Goal: Complete application form

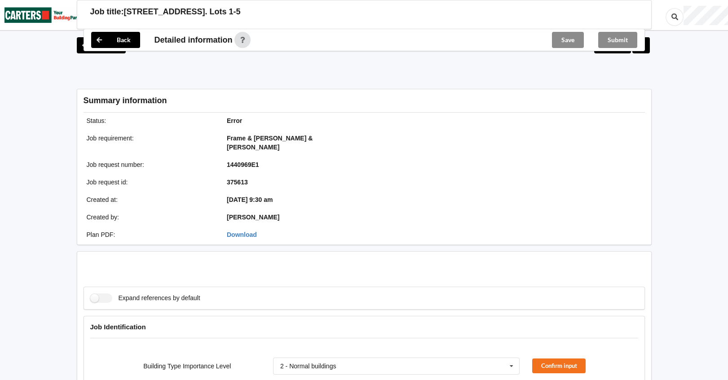
scroll to position [269, 0]
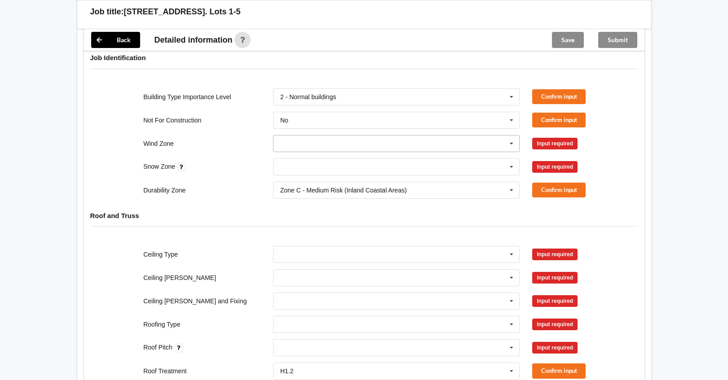
click at [512, 136] on icon at bounding box center [511, 144] width 13 height 17
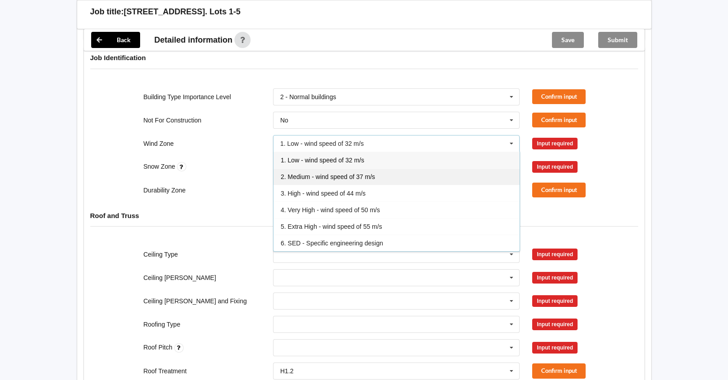
click at [365, 173] on span "2. Medium - wind speed of 37 m/s" at bounding box center [328, 176] width 94 height 7
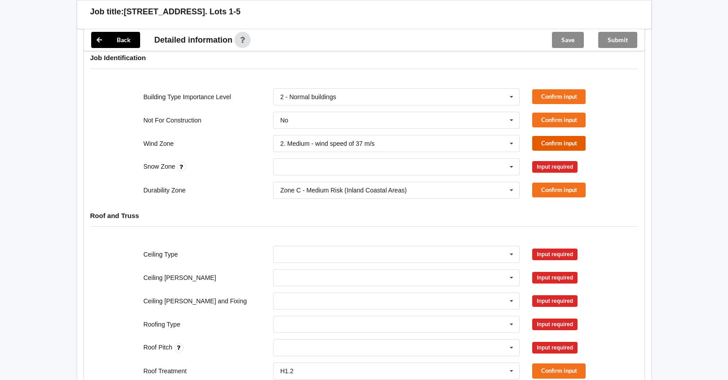
click at [543, 136] on button "Confirm input" at bounding box center [558, 143] width 53 height 15
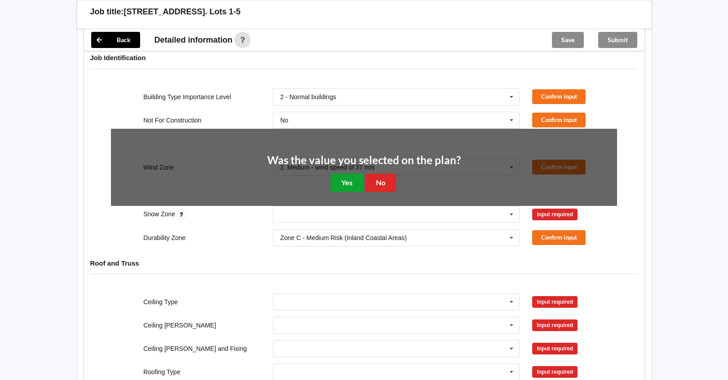
click at [338, 174] on button "Yes" at bounding box center [346, 183] width 33 height 18
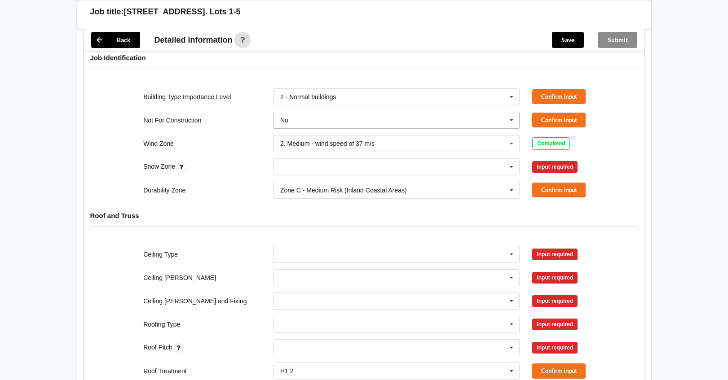
click at [509, 112] on icon at bounding box center [511, 120] width 13 height 17
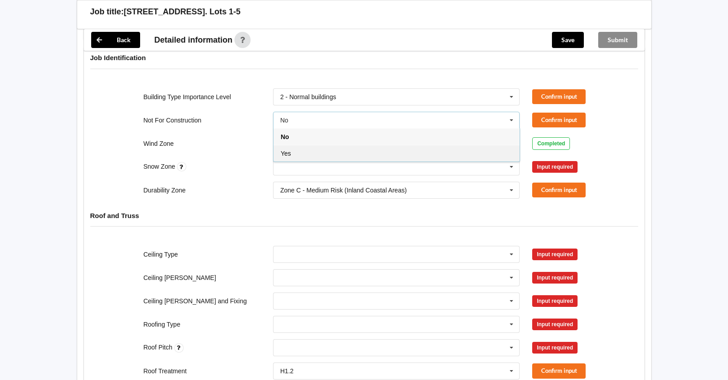
click at [324, 145] on div "Yes" at bounding box center [396, 153] width 246 height 17
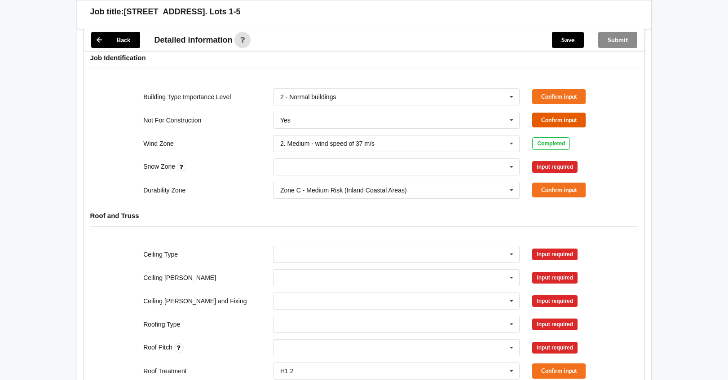
click at [549, 114] on button "Confirm input" at bounding box center [558, 120] width 53 height 15
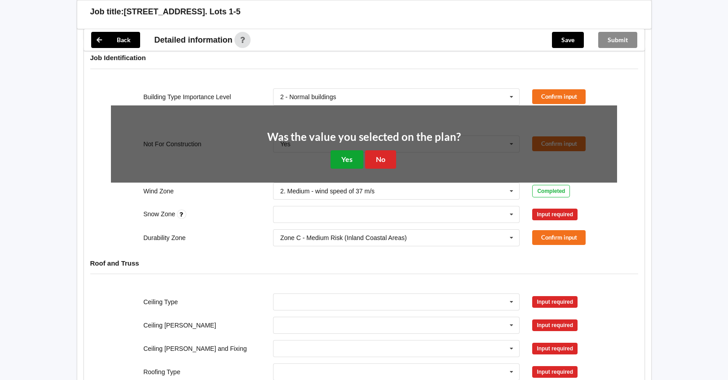
click at [343, 157] on button "Yes" at bounding box center [346, 159] width 33 height 18
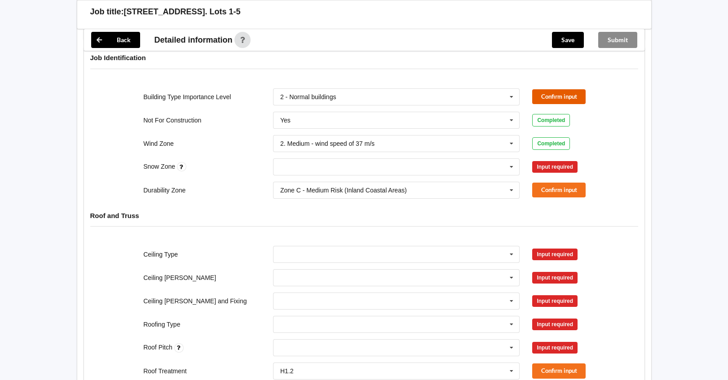
click at [549, 89] on button "Confirm input" at bounding box center [558, 96] width 53 height 15
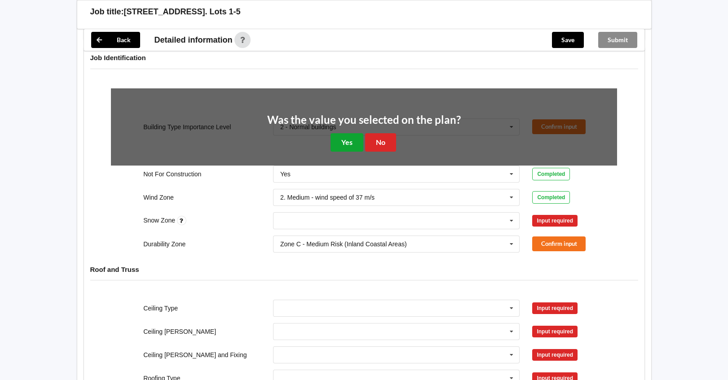
click at [345, 135] on button "Yes" at bounding box center [346, 142] width 33 height 18
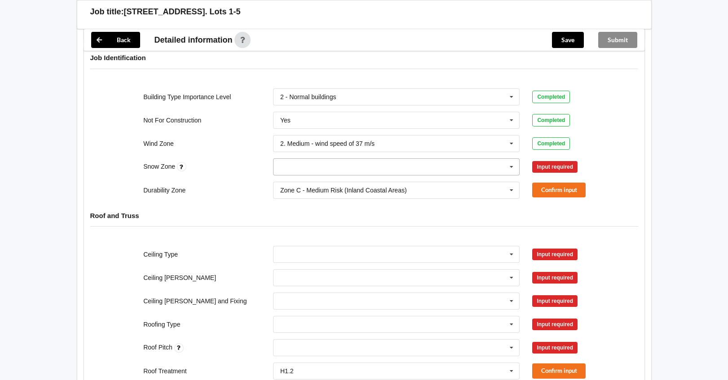
click at [506, 159] on icon at bounding box center [511, 167] width 13 height 17
drag, startPoint x: 297, startPoint y: 178, endPoint x: 322, endPoint y: 168, distance: 27.2
click at [297, 178] on div "N0" at bounding box center [396, 183] width 246 height 17
click at [544, 159] on button "Confirm input" at bounding box center [558, 166] width 53 height 15
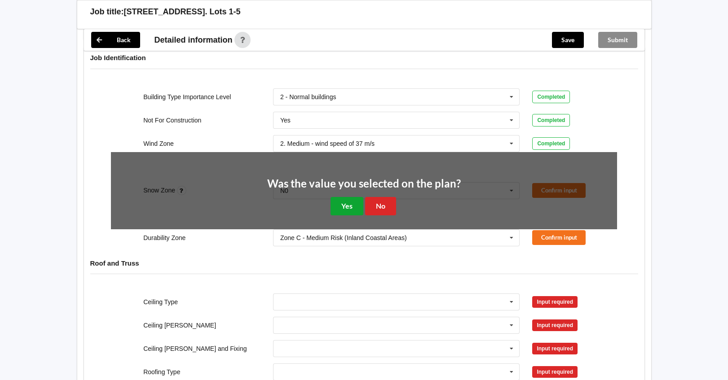
click at [349, 197] on button "Yes" at bounding box center [346, 206] width 33 height 18
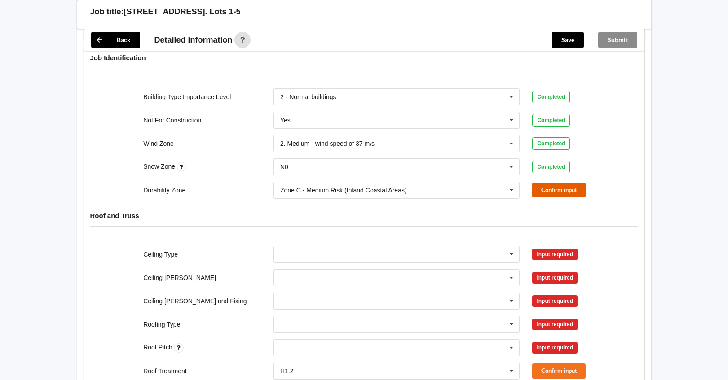
click at [541, 183] on button "Confirm input" at bounding box center [558, 190] width 53 height 15
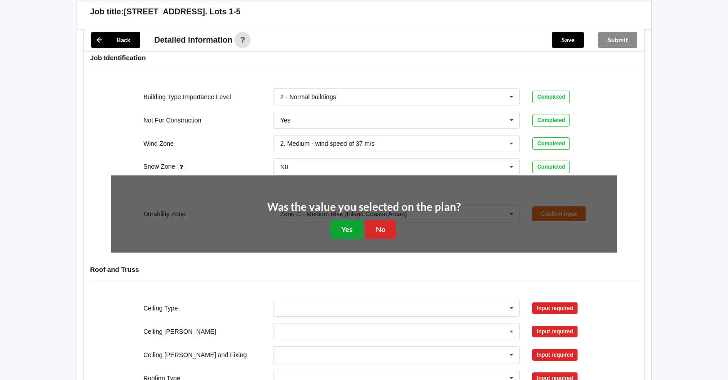
click at [352, 220] on button "Yes" at bounding box center [346, 229] width 33 height 18
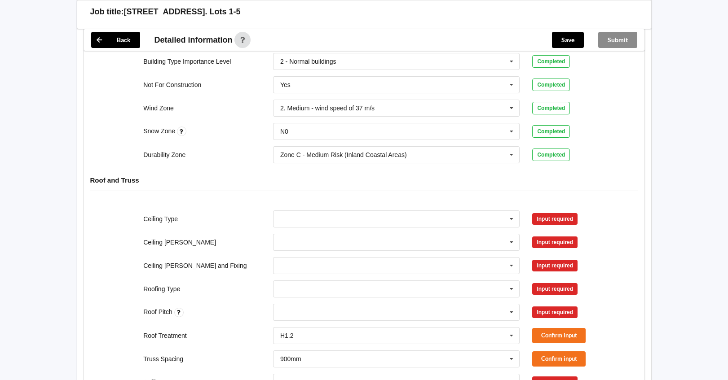
scroll to position [359, 0]
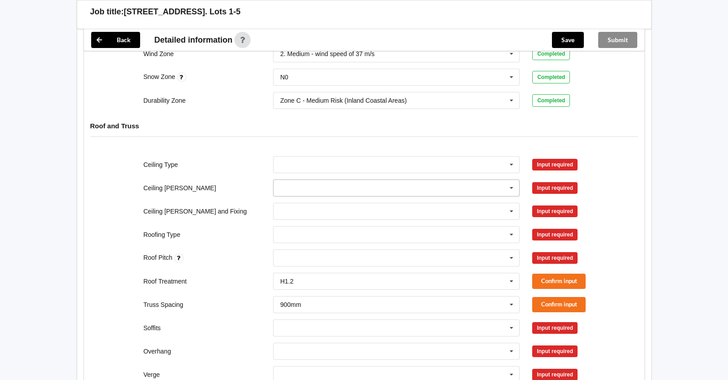
click at [512, 180] on icon at bounding box center [511, 188] width 13 height 17
click at [341, 196] on div "400mm" at bounding box center [396, 204] width 246 height 17
click at [327, 206] on input "text" at bounding box center [397, 211] width 246 height 16
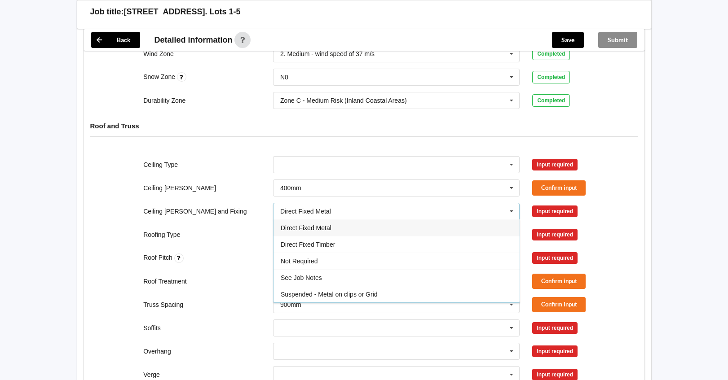
click at [326, 224] on div "Direct Fixed Metal" at bounding box center [396, 228] width 246 height 17
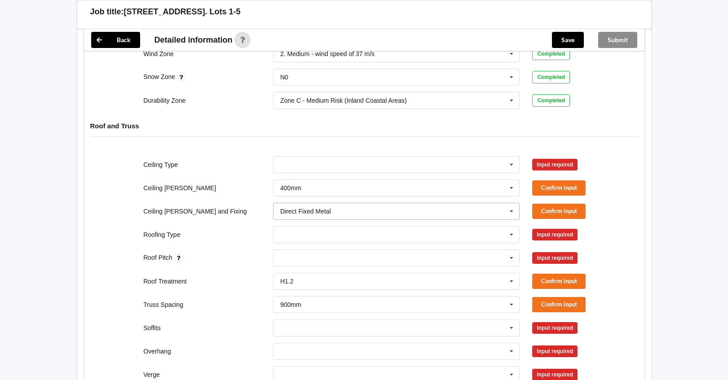
click at [328, 203] on input "text" at bounding box center [397, 211] width 246 height 16
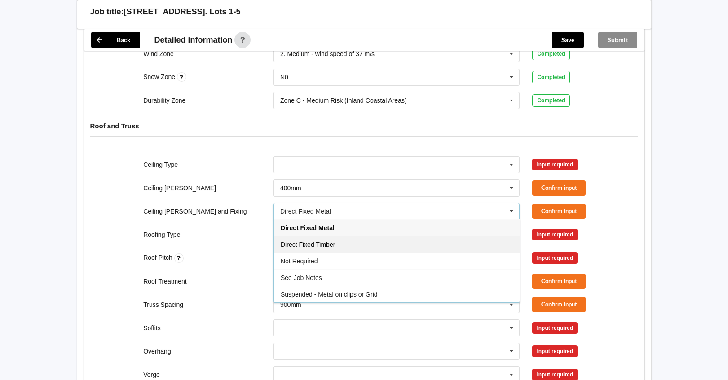
click at [350, 236] on div "Direct Fixed Timber" at bounding box center [396, 244] width 246 height 17
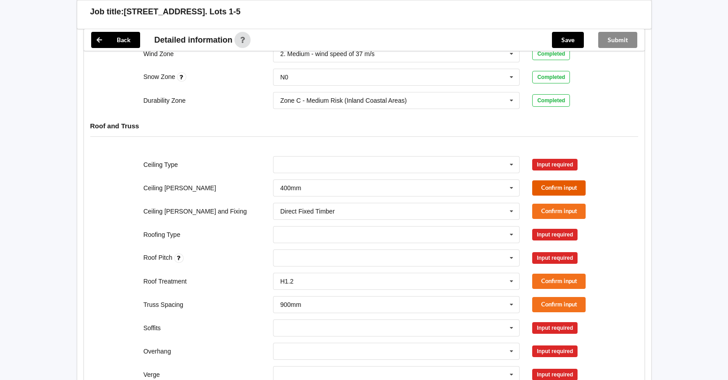
click at [558, 180] on button "Confirm input" at bounding box center [558, 187] width 53 height 15
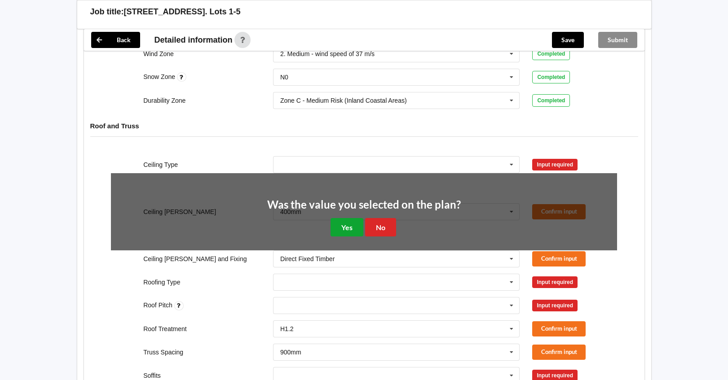
drag, startPoint x: 360, startPoint y: 220, endPoint x: 410, endPoint y: 214, distance: 49.7
click at [363, 220] on button "Yes" at bounding box center [346, 227] width 33 height 18
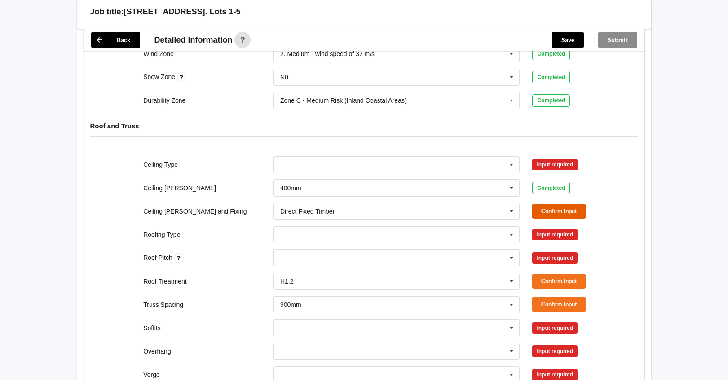
click at [562, 204] on button "Confirm input" at bounding box center [558, 211] width 53 height 15
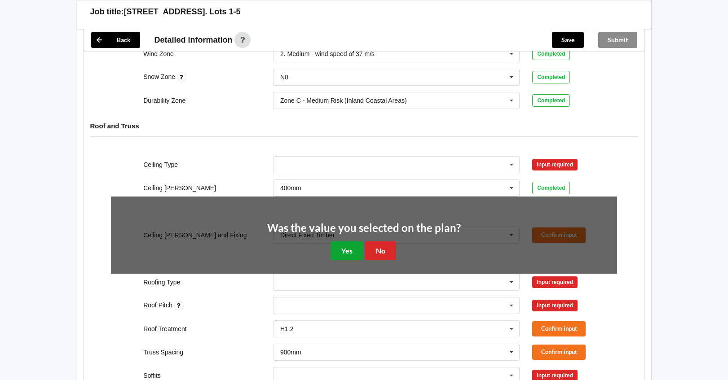
click at [354, 241] on button "Yes" at bounding box center [346, 250] width 33 height 18
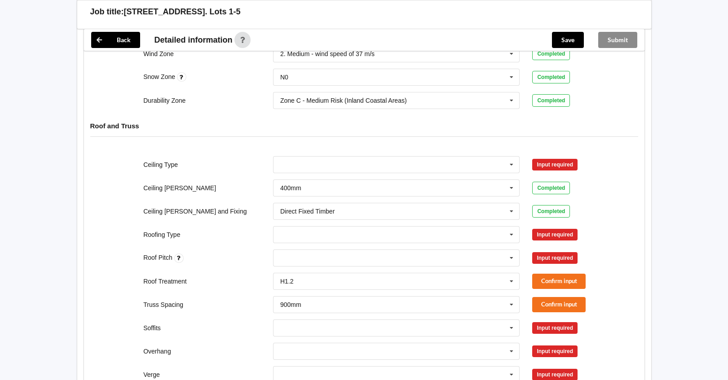
click at [282, 150] on div "10mm Gib 12mm MDF 12mm Ply 13mm Gib None See Job Notes" at bounding box center [396, 165] width 259 height 30
click at [291, 157] on input "text" at bounding box center [397, 165] width 246 height 16
click at [308, 173] on div "10mm Gib" at bounding box center [396, 181] width 246 height 17
click at [565, 160] on button "Confirm input" at bounding box center [558, 164] width 53 height 15
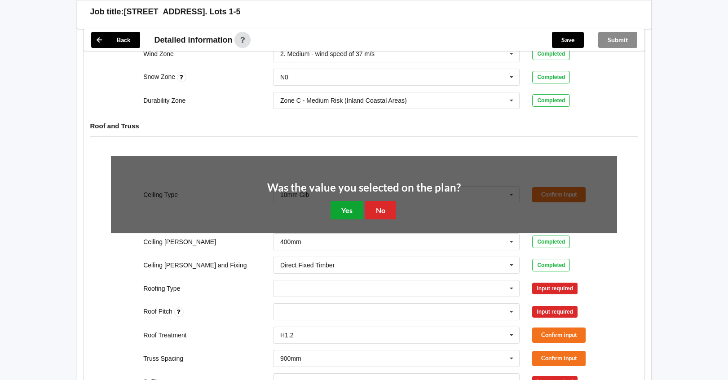
click at [349, 201] on button "Yes" at bounding box center [346, 210] width 33 height 18
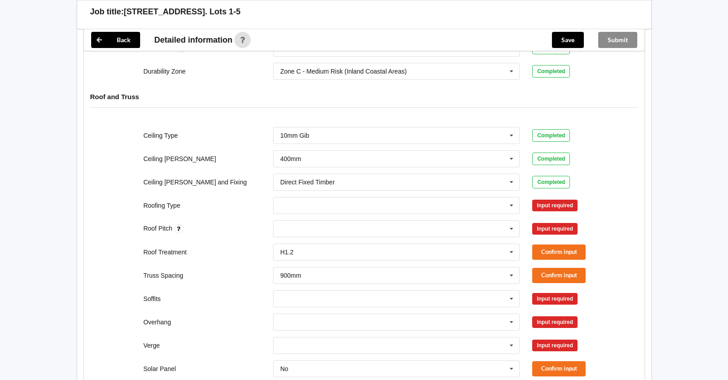
scroll to position [404, 0]
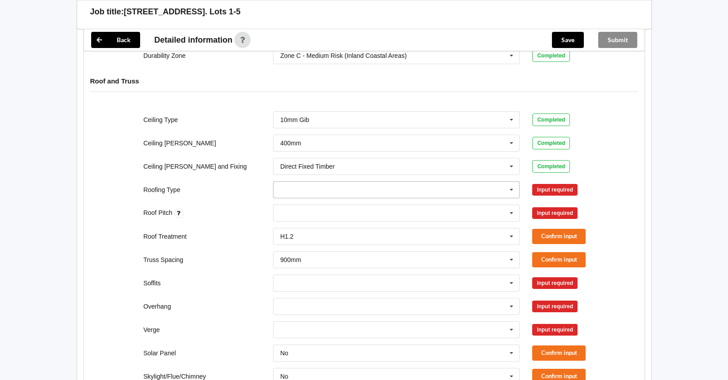
click at [388, 184] on input "text" at bounding box center [397, 190] width 246 height 16
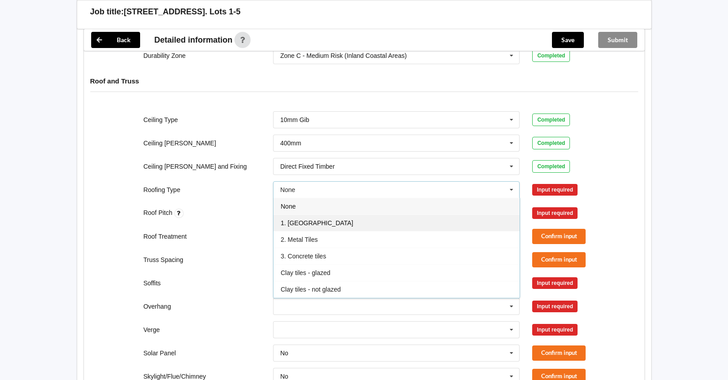
click at [325, 219] on div "1. [GEOGRAPHIC_DATA]" at bounding box center [396, 223] width 246 height 17
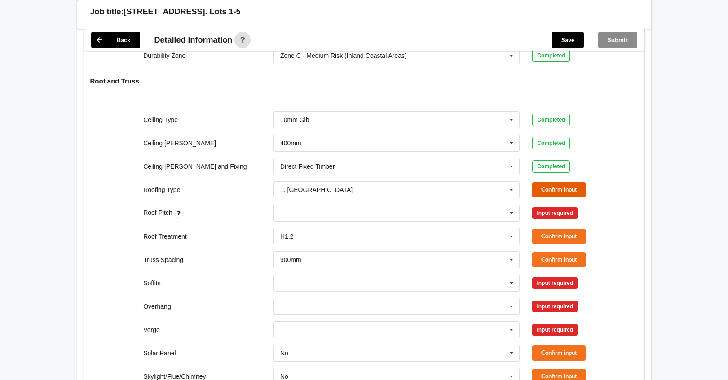
click at [552, 183] on button "Confirm input" at bounding box center [558, 189] width 53 height 15
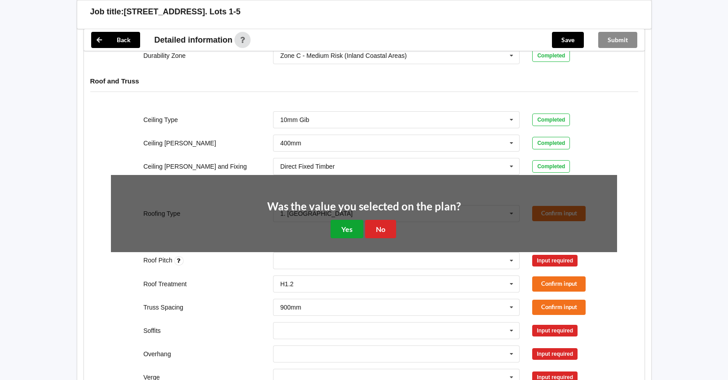
click at [360, 220] on button "Yes" at bounding box center [346, 229] width 33 height 18
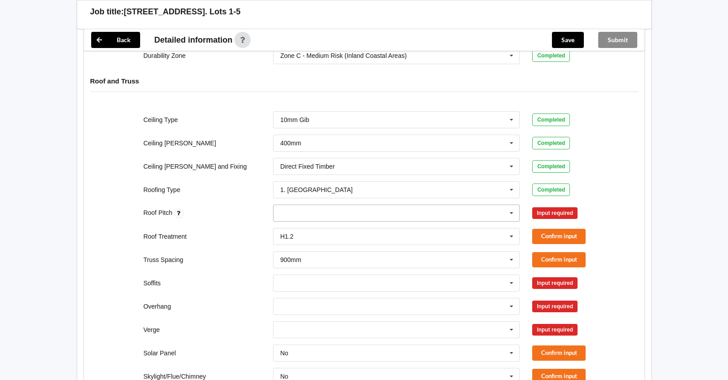
click at [518, 205] on icon at bounding box center [511, 213] width 13 height 17
click at [286, 205] on div "None" at bounding box center [396, 213] width 247 height 17
click at [298, 205] on div "None" at bounding box center [396, 213] width 247 height 17
type input "3,12,20"
click at [324, 221] on div "Add 3,12,20" at bounding box center [396, 229] width 246 height 17
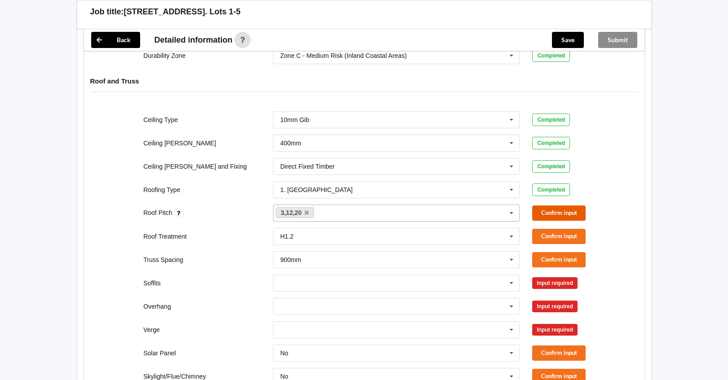
click at [578, 206] on button "Confirm input" at bounding box center [558, 213] width 53 height 15
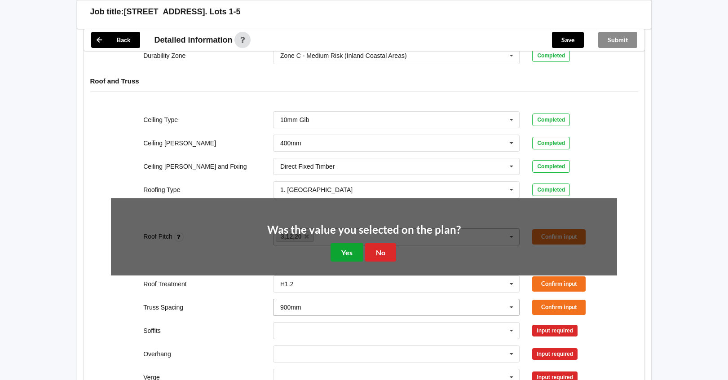
click at [342, 243] on button "Yes" at bounding box center [346, 252] width 33 height 18
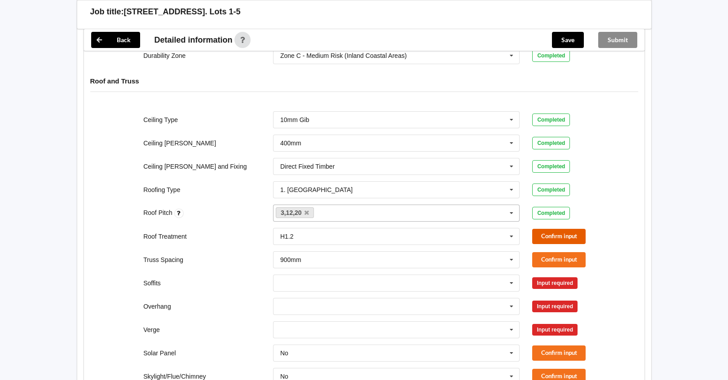
click at [564, 229] on button "Confirm input" at bounding box center [558, 236] width 53 height 15
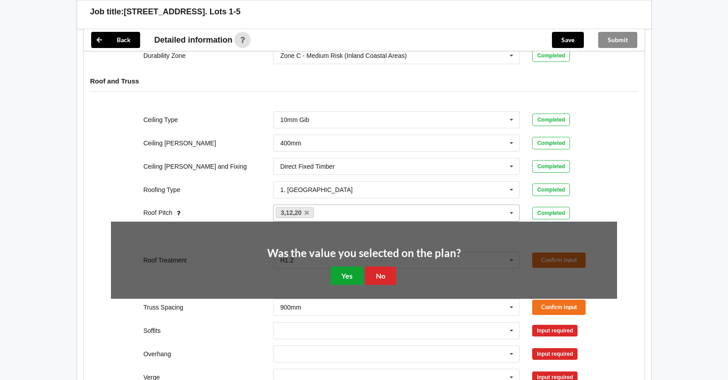
click at [343, 267] on button "Yes" at bounding box center [346, 276] width 33 height 18
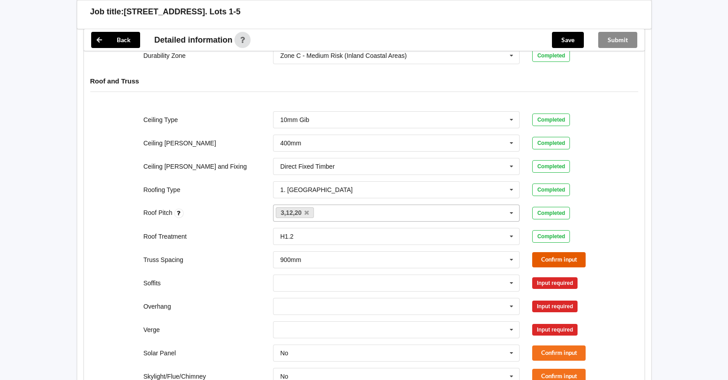
click at [559, 252] on button "Confirm input" at bounding box center [558, 259] width 53 height 15
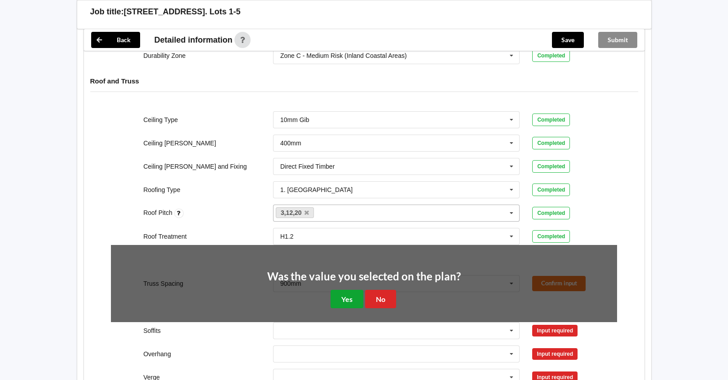
click at [348, 291] on button "Yes" at bounding box center [346, 299] width 33 height 18
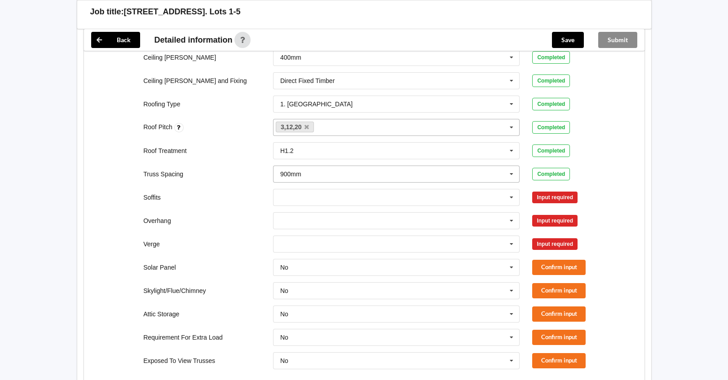
scroll to position [494, 0]
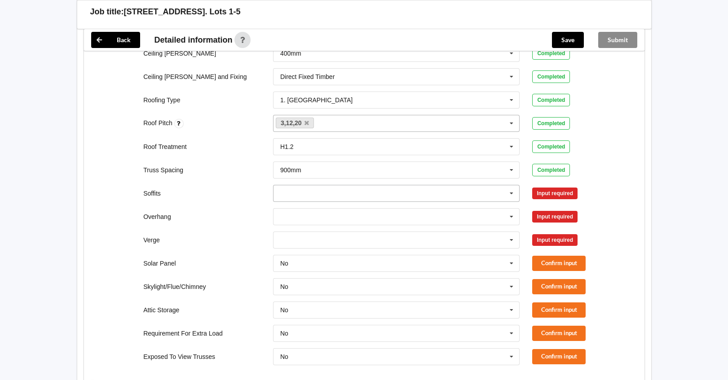
click at [511, 185] on icon at bounding box center [511, 193] width 13 height 17
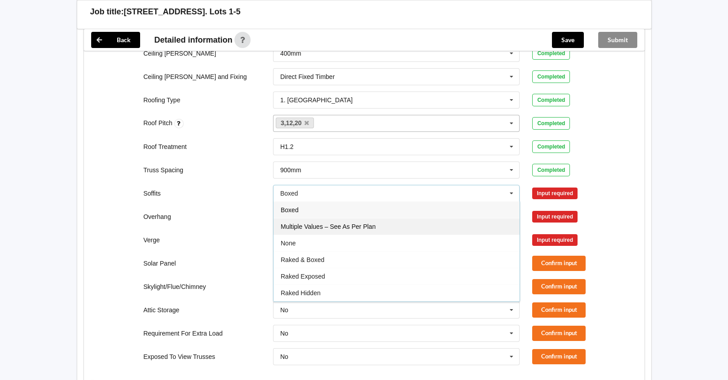
click at [373, 223] on span "Multiple Values – See As Per Plan" at bounding box center [328, 226] width 95 height 7
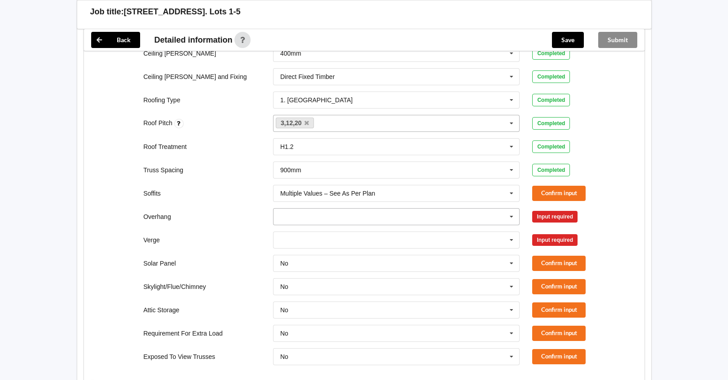
click at [365, 210] on input "text" at bounding box center [397, 217] width 246 height 16
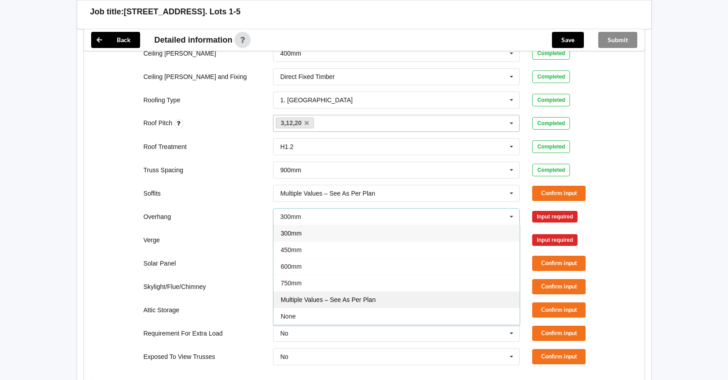
click at [369, 296] on span "Multiple Values – See As Per Plan" at bounding box center [328, 299] width 95 height 7
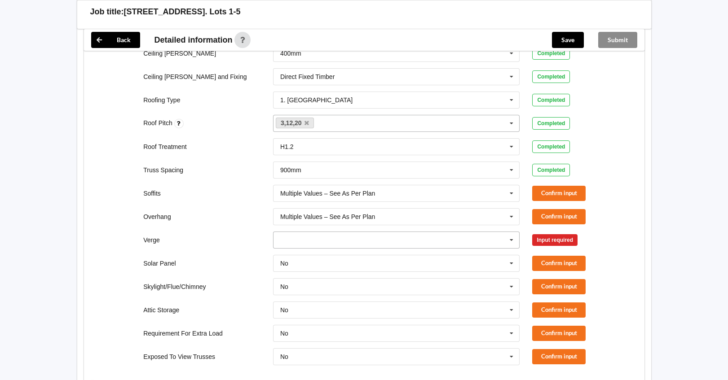
click at [360, 232] on input "text" at bounding box center [397, 240] width 246 height 16
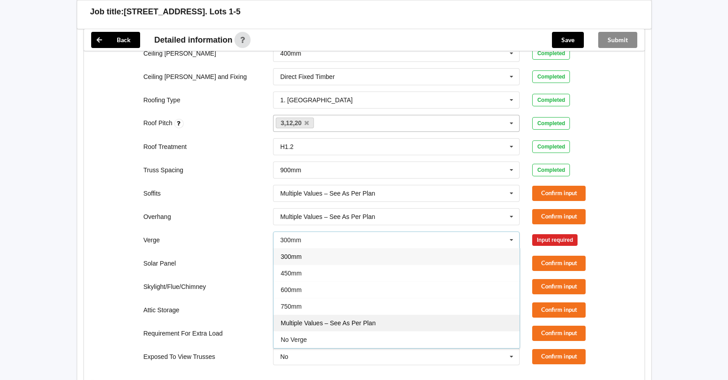
click at [366, 320] on span "Multiple Values – See As Per Plan" at bounding box center [328, 323] width 95 height 7
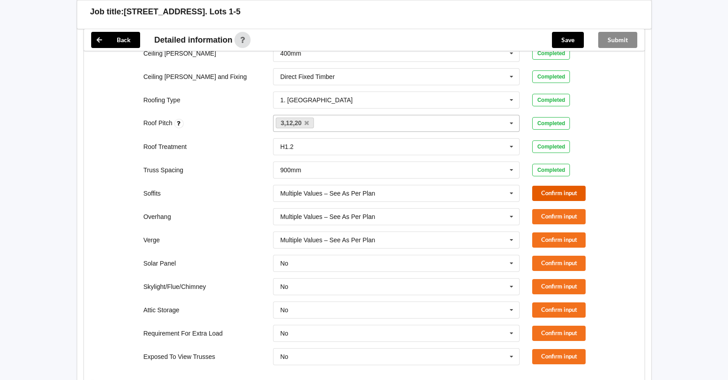
click at [576, 188] on button "Confirm input" at bounding box center [558, 193] width 53 height 15
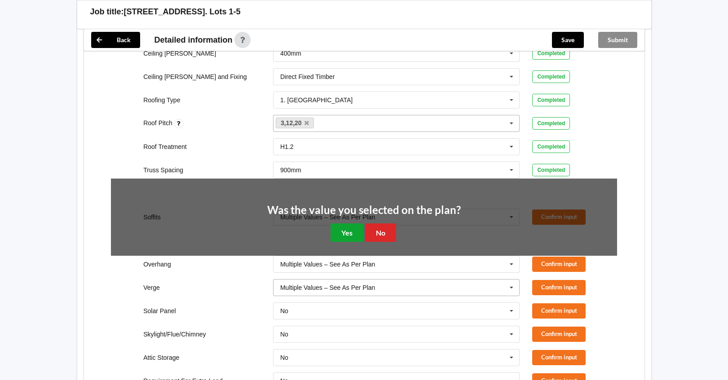
click at [359, 224] on button "Yes" at bounding box center [346, 233] width 33 height 18
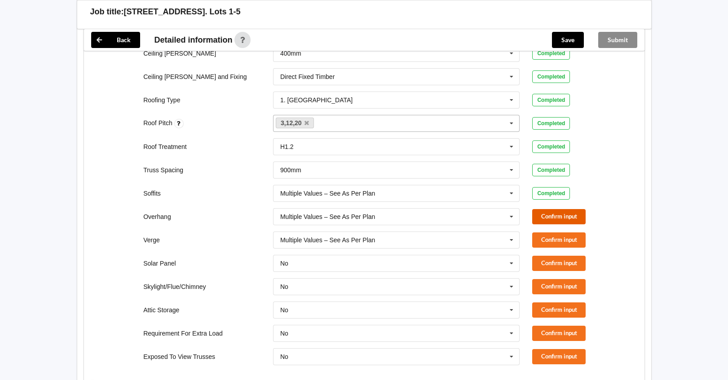
click at [547, 209] on button "Confirm input" at bounding box center [558, 216] width 53 height 15
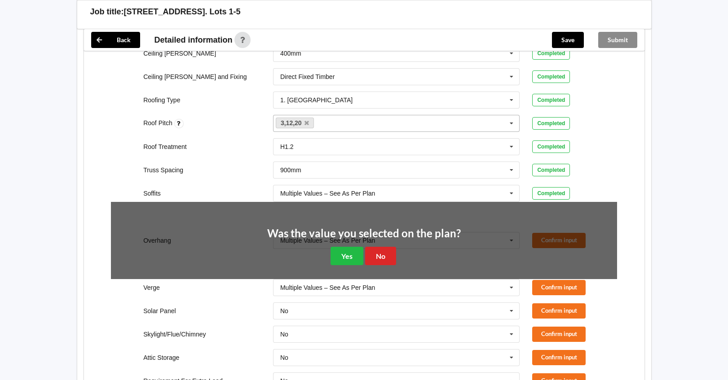
click at [344, 236] on div "Was the value you selected on the plan? Yes No" at bounding box center [363, 246] width 193 height 37
click at [353, 249] on button "Yes" at bounding box center [346, 256] width 33 height 18
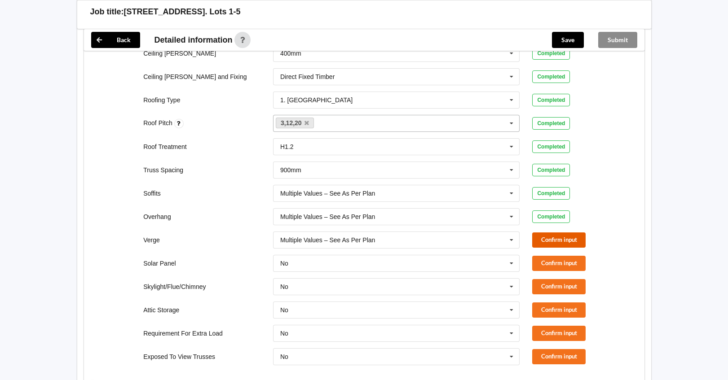
click at [553, 235] on button "Confirm input" at bounding box center [558, 240] width 53 height 15
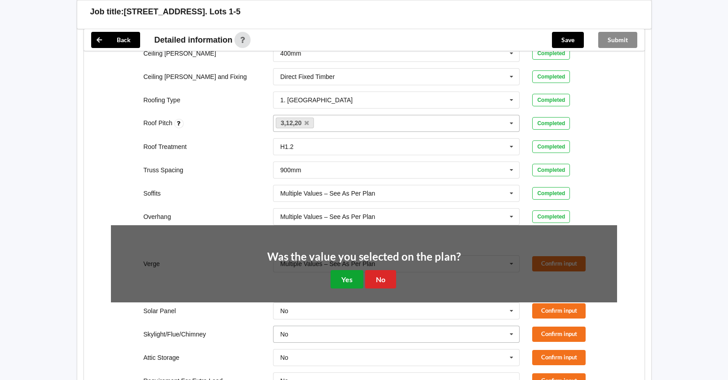
click at [351, 279] on button "Yes" at bounding box center [346, 279] width 33 height 18
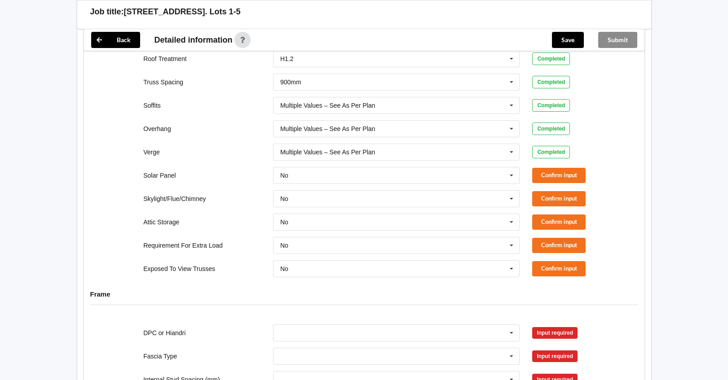
scroll to position [584, 0]
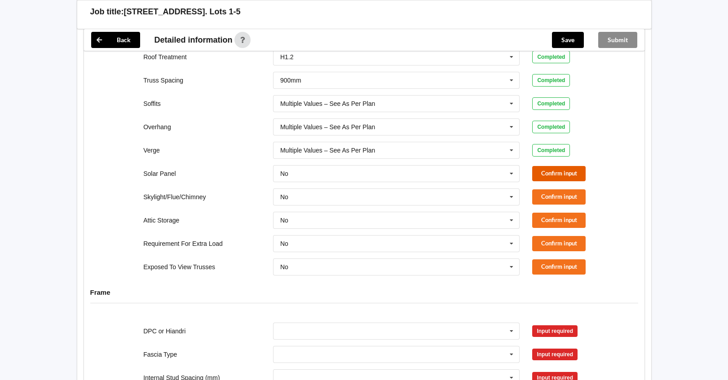
click at [566, 167] on button "Confirm input" at bounding box center [558, 173] width 53 height 15
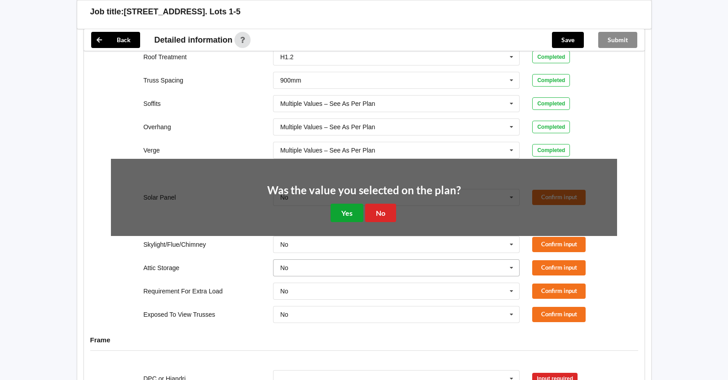
drag, startPoint x: 345, startPoint y: 205, endPoint x: 351, endPoint y: 205, distance: 5.4
click at [345, 205] on button "Yes" at bounding box center [346, 213] width 33 height 18
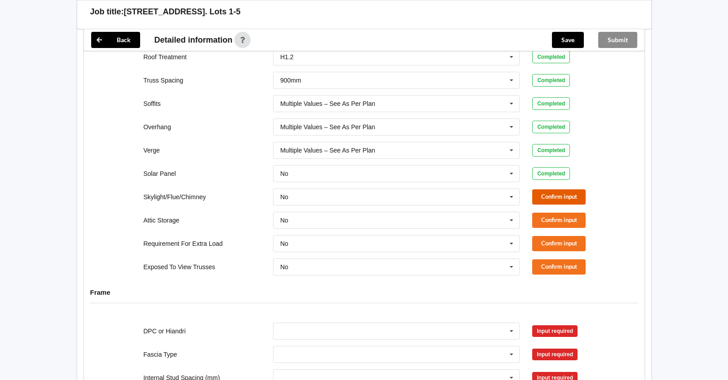
click at [554, 189] on button "Confirm input" at bounding box center [558, 196] width 53 height 15
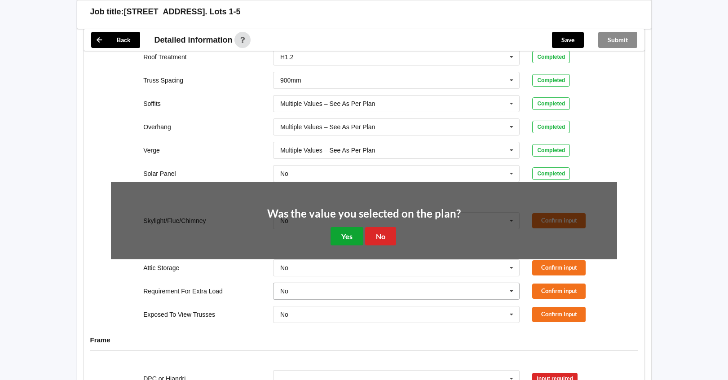
drag, startPoint x: 342, startPoint y: 236, endPoint x: 369, endPoint y: 231, distance: 26.6
click at [343, 236] on button "Yes" at bounding box center [346, 236] width 33 height 18
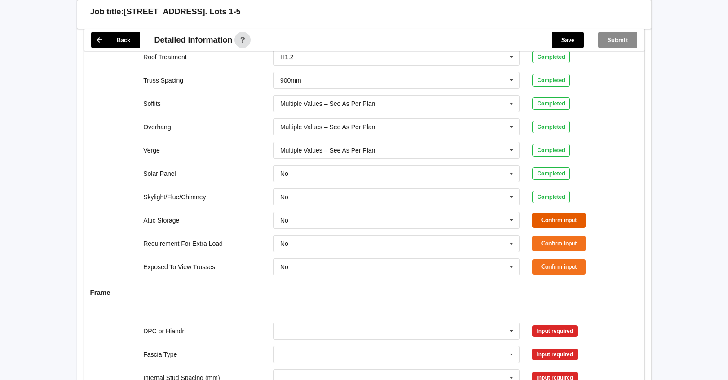
click at [556, 219] on button "Confirm input" at bounding box center [558, 220] width 53 height 15
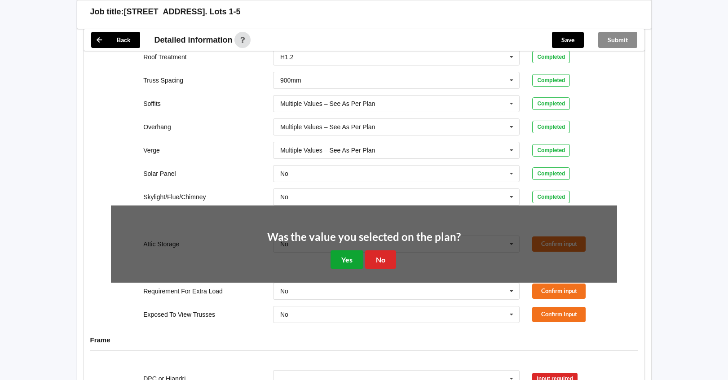
drag, startPoint x: 349, startPoint y: 250, endPoint x: 520, endPoint y: 232, distance: 172.1
click at [358, 250] on button "Yes" at bounding box center [346, 259] width 33 height 18
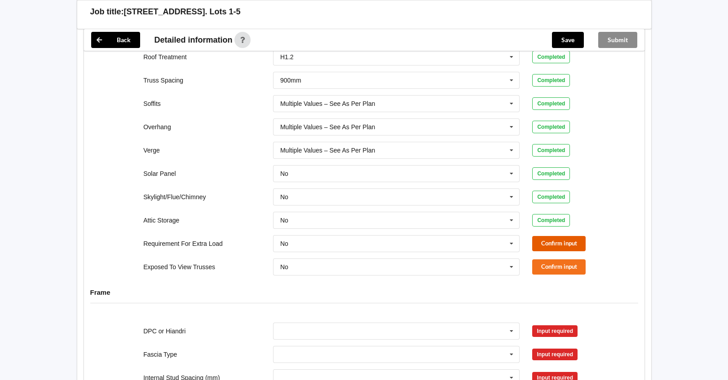
click at [570, 236] on button "Confirm input" at bounding box center [558, 243] width 53 height 15
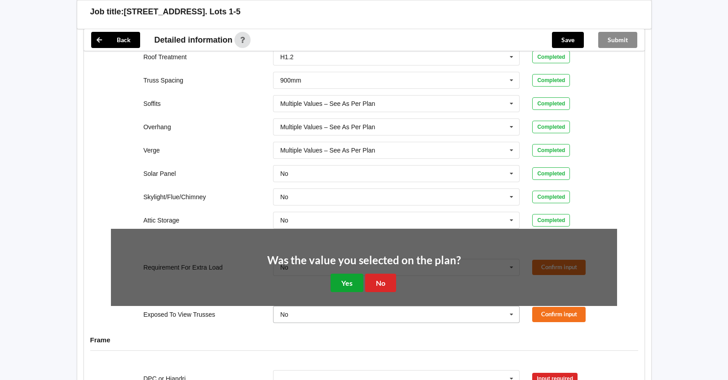
drag, startPoint x: 346, startPoint y: 266, endPoint x: 357, endPoint y: 261, distance: 12.5
click at [347, 274] on button "Yes" at bounding box center [346, 283] width 33 height 18
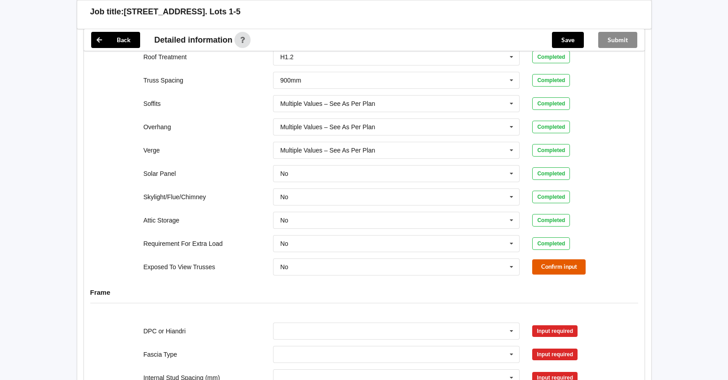
click at [577, 259] on button "Confirm input" at bounding box center [558, 266] width 53 height 15
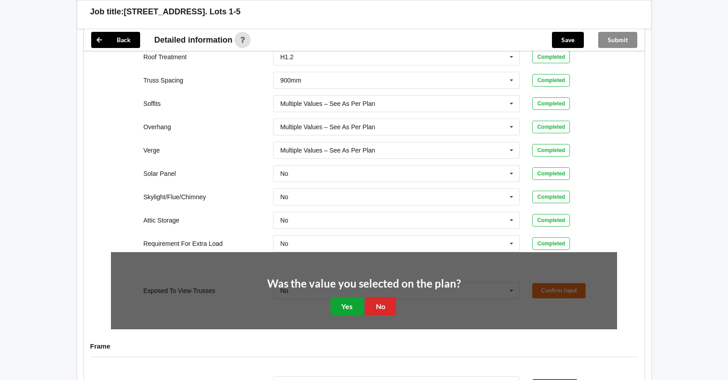
click at [355, 301] on button "Yes" at bounding box center [346, 306] width 33 height 18
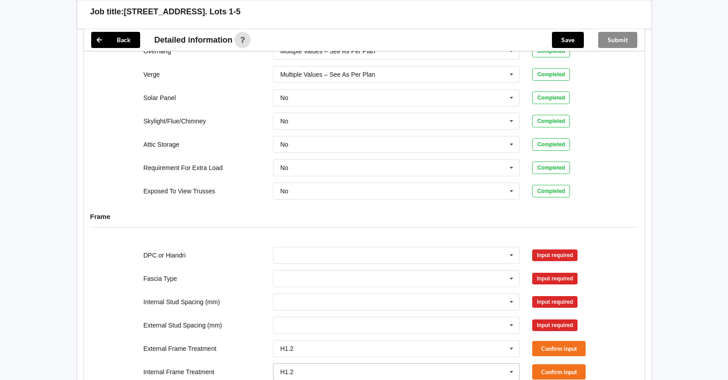
scroll to position [718, 0]
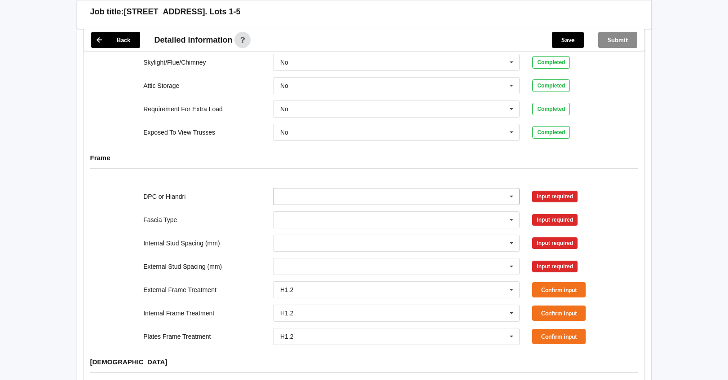
click at [294, 189] on input "text" at bounding box center [397, 197] width 246 height 16
click at [307, 208] on div "DPC Fitted" at bounding box center [396, 213] width 246 height 17
click at [543, 189] on button "Confirm input" at bounding box center [558, 196] width 53 height 15
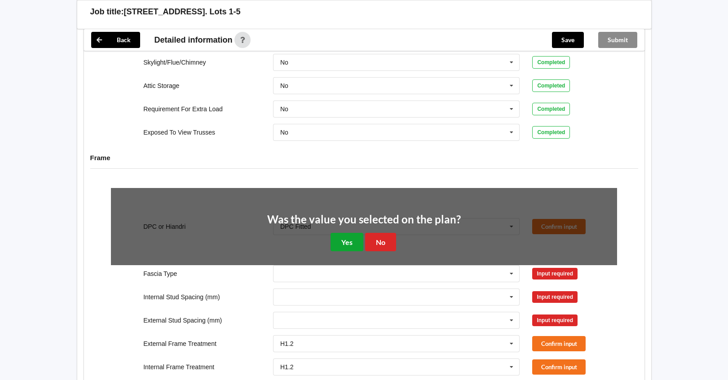
click at [343, 233] on button "Yes" at bounding box center [346, 242] width 33 height 18
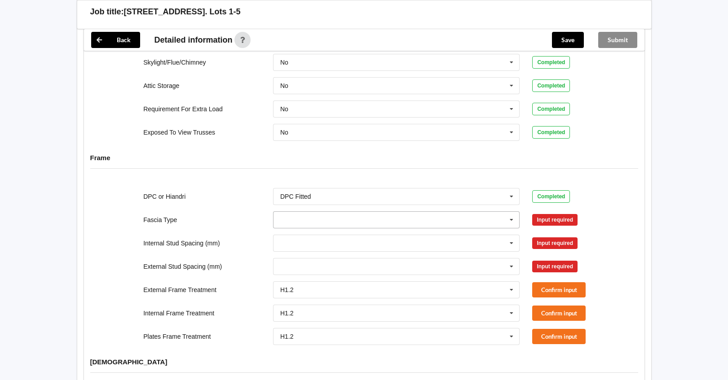
click at [290, 212] on input "text" at bounding box center [397, 220] width 246 height 16
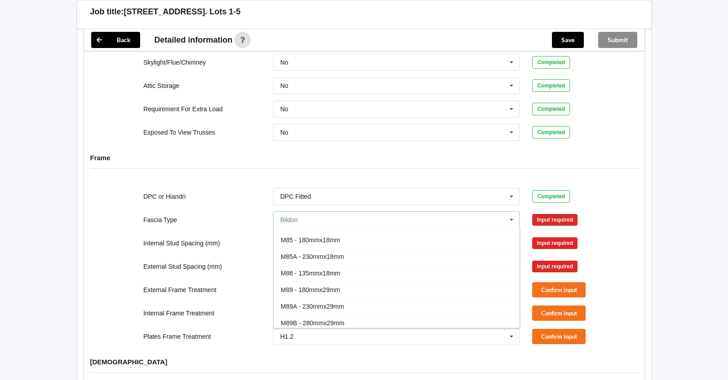
scroll to position [90, 0]
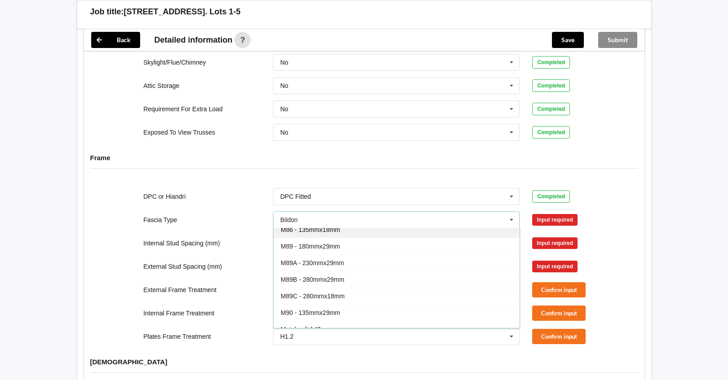
click at [289, 227] on div "M86 - 135mmx18mm" at bounding box center [396, 229] width 246 height 17
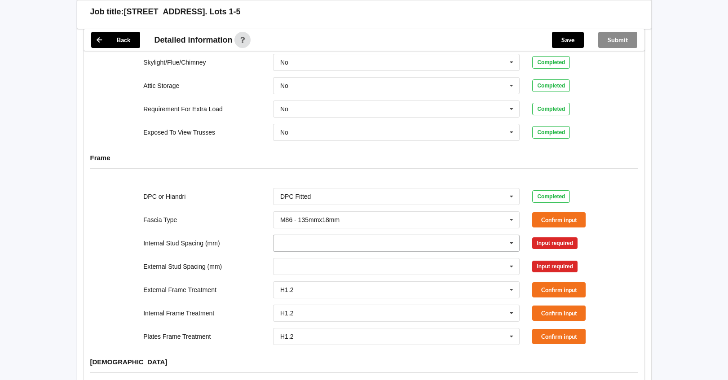
click at [287, 235] on input "text" at bounding box center [397, 243] width 246 height 16
drag, startPoint x: 237, startPoint y: 217, endPoint x: 508, endPoint y: 241, distance: 271.8
click at [238, 217] on div "Fascia Type M86 - 135mmx18mm Bildon Continuous 180 Diamond 147 M85 - 180mmx18mm…" at bounding box center [364, 220] width 518 height 30
drag, startPoint x: 553, startPoint y: 230, endPoint x: 564, endPoint y: 196, distance: 35.9
click at [553, 236] on button "Confirm input" at bounding box center [558, 243] width 53 height 15
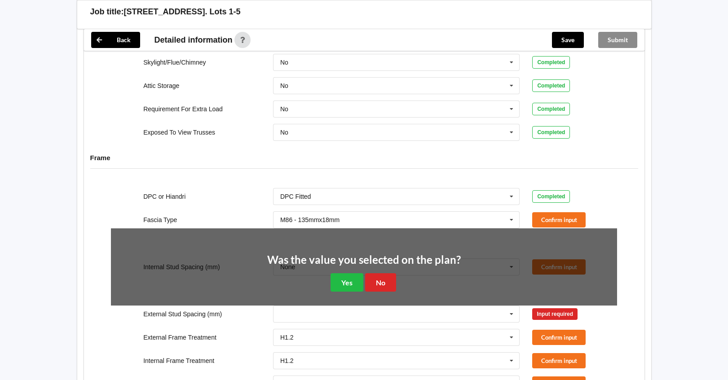
click at [566, 190] on div "Completed" at bounding box center [551, 196] width 38 height 13
drag, startPoint x: 575, startPoint y: 174, endPoint x: 570, endPoint y: 176, distance: 5.2
click at [575, 182] on div "DPC or Hiandri DPC Fitted DPC Fitted HIANDRI Fitted Not Required See Job Notes …" at bounding box center [364, 197] width 518 height 30
drag, startPoint x: 377, startPoint y: 270, endPoint x: 402, endPoint y: 268, distance: 24.7
click at [380, 273] on button "No" at bounding box center [380, 282] width 31 height 18
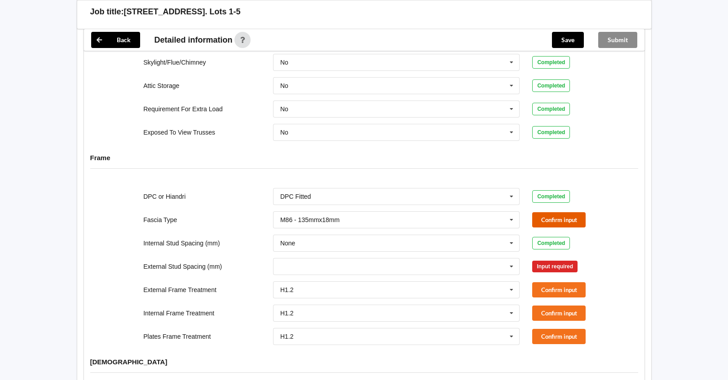
click at [548, 212] on button "Confirm input" at bounding box center [558, 219] width 53 height 15
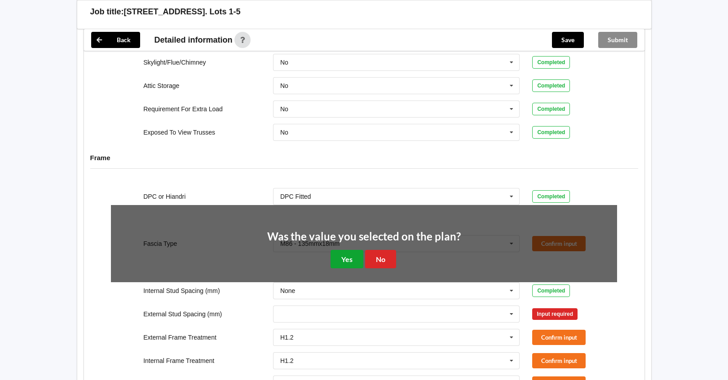
click at [344, 250] on button "Yes" at bounding box center [346, 259] width 33 height 18
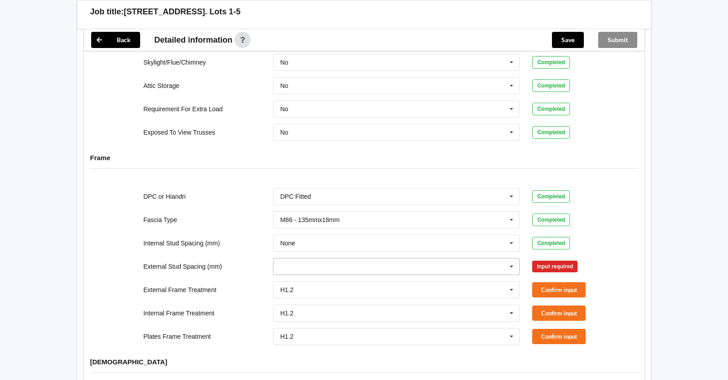
click at [312, 259] on input "text" at bounding box center [397, 267] width 246 height 16
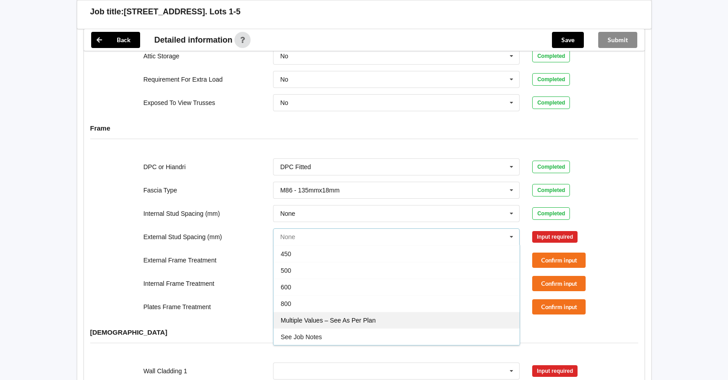
scroll to position [763, 0]
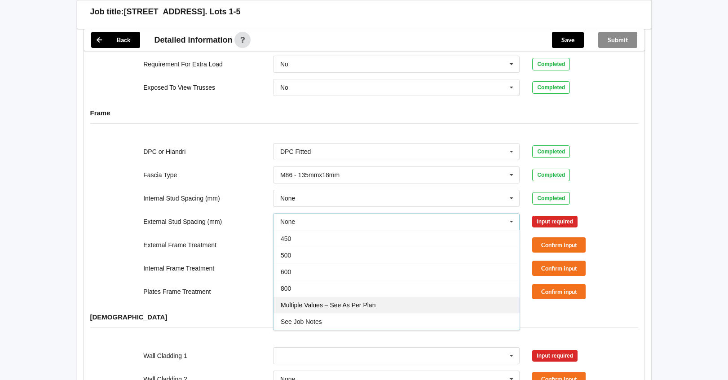
click at [332, 302] on span "Multiple Values – See As Per Plan" at bounding box center [328, 305] width 95 height 7
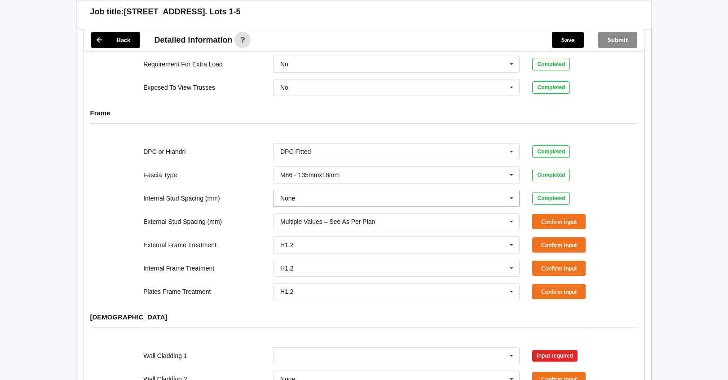
click at [312, 184] on div "None None 300 400 450 500 600 Multiple Values – See As Per Plan See Job Notes" at bounding box center [396, 199] width 259 height 30
click at [310, 190] on input "text" at bounding box center [397, 198] width 246 height 16
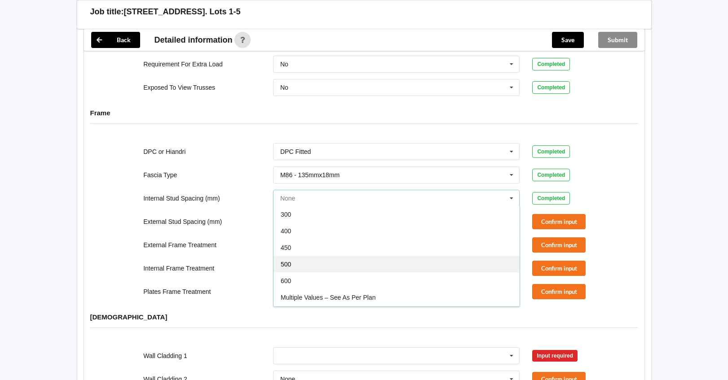
scroll to position [33, 0]
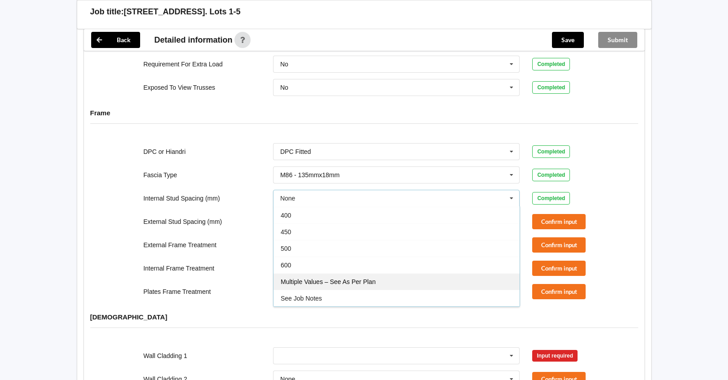
click at [321, 278] on span "Multiple Values – See As Per Plan" at bounding box center [328, 281] width 95 height 7
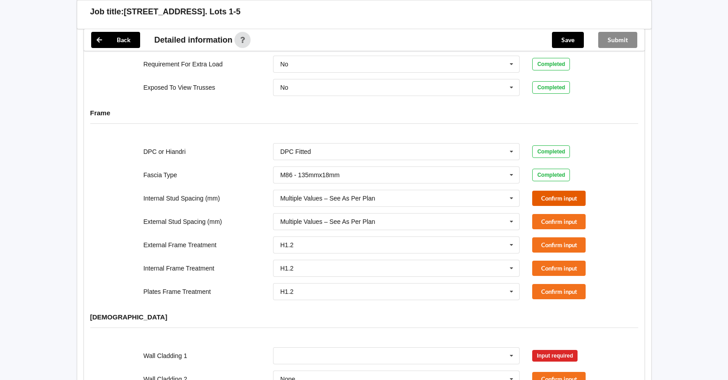
click at [558, 191] on button "Confirm input" at bounding box center [558, 198] width 53 height 15
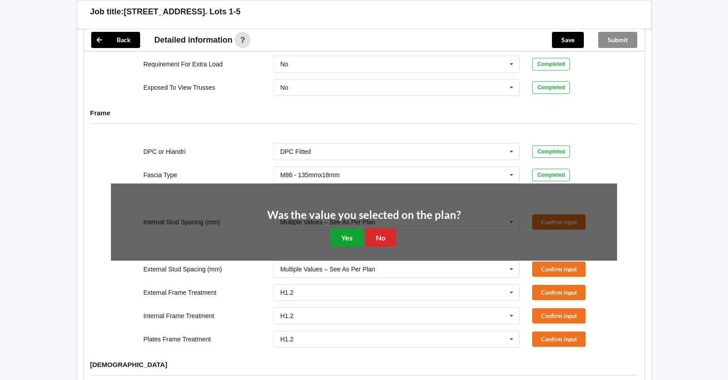
click at [350, 234] on button "Yes" at bounding box center [346, 237] width 33 height 18
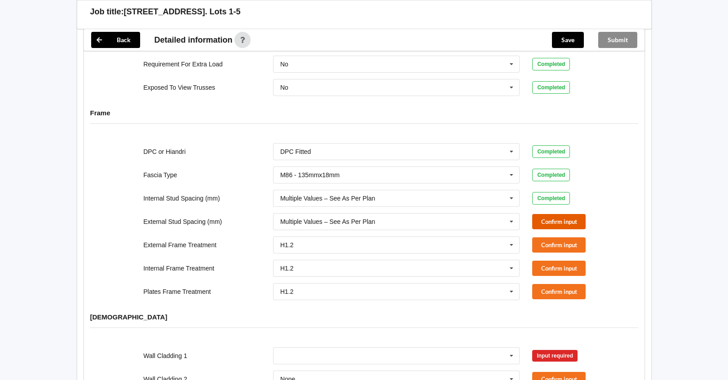
click at [564, 214] on button "Confirm input" at bounding box center [558, 221] width 53 height 15
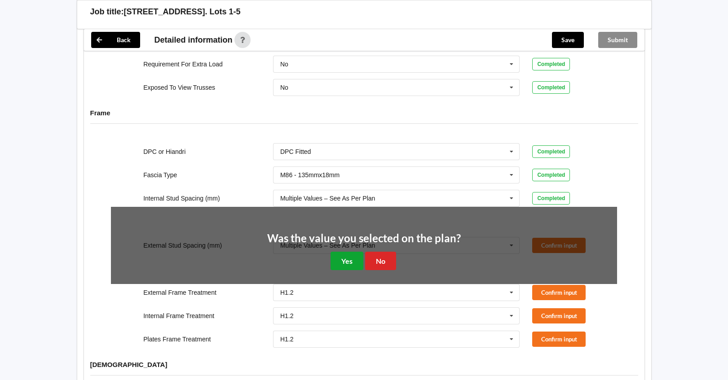
click at [355, 255] on button "Yes" at bounding box center [346, 261] width 33 height 18
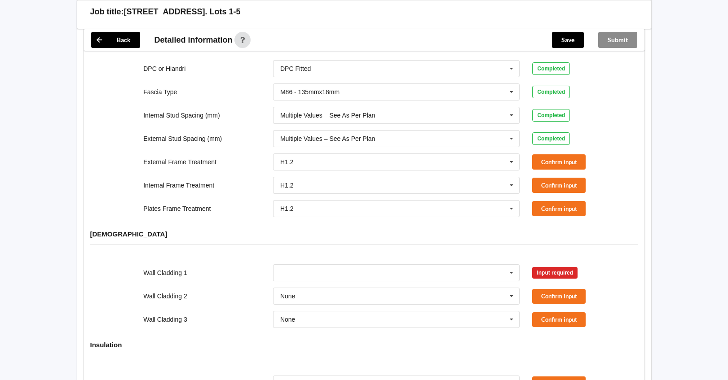
scroll to position [845, 0]
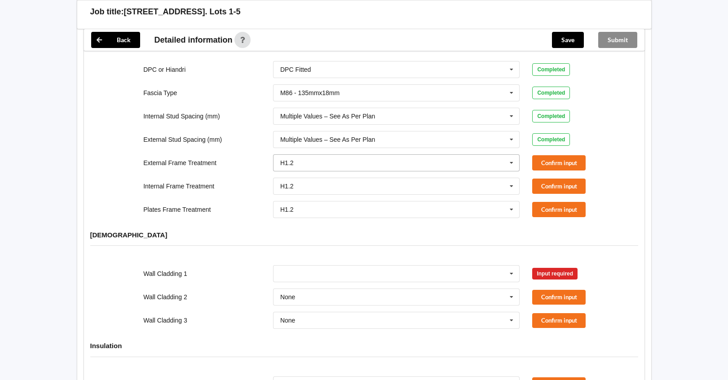
click at [514, 155] on icon at bounding box center [511, 163] width 13 height 17
click at [295, 171] on div "H1.2" at bounding box center [396, 179] width 246 height 17
click at [297, 178] on input "text" at bounding box center [397, 186] width 246 height 16
click at [328, 194] on div "H1.2" at bounding box center [396, 202] width 246 height 17
click at [319, 202] on input "text" at bounding box center [397, 210] width 246 height 16
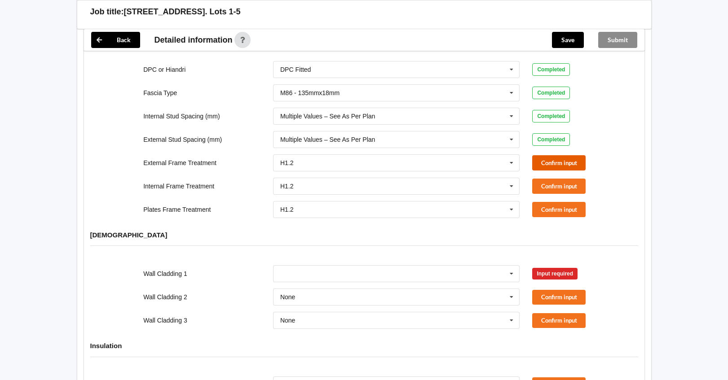
click at [556, 155] on button "Confirm input" at bounding box center [558, 162] width 53 height 15
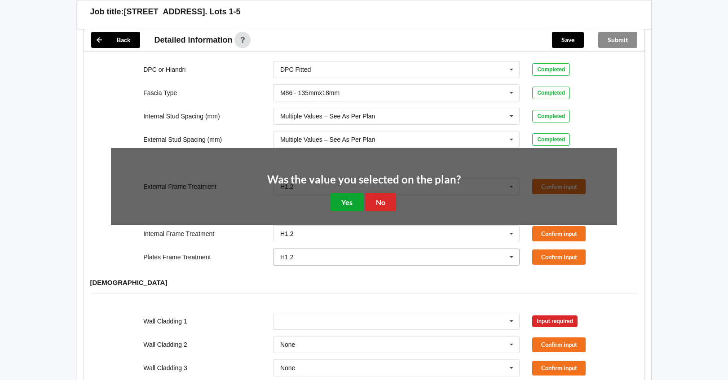
click at [351, 195] on button "Yes" at bounding box center [346, 202] width 33 height 18
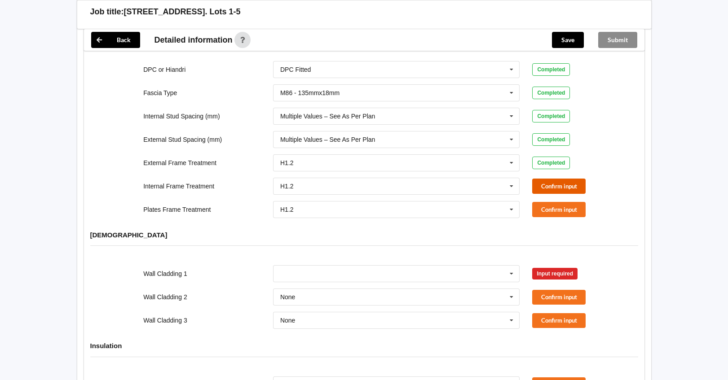
click at [564, 181] on button "Confirm input" at bounding box center [558, 186] width 53 height 15
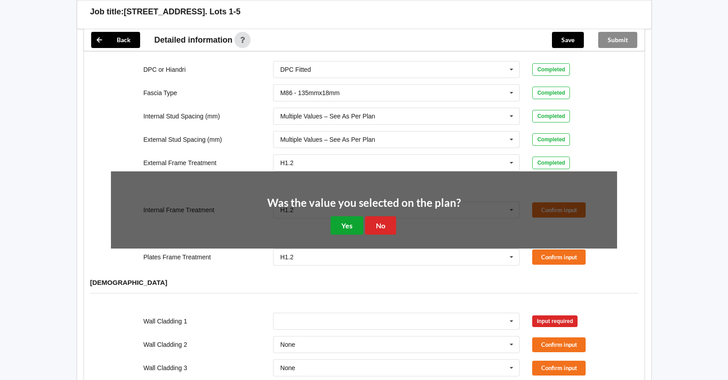
click at [338, 221] on button "Yes" at bounding box center [346, 225] width 33 height 18
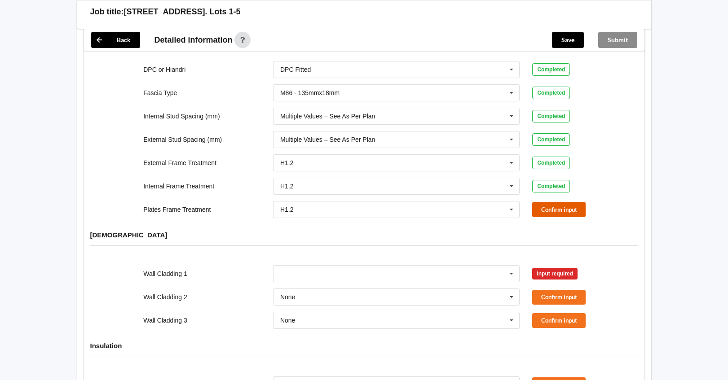
click at [572, 206] on button "Confirm input" at bounding box center [558, 209] width 53 height 15
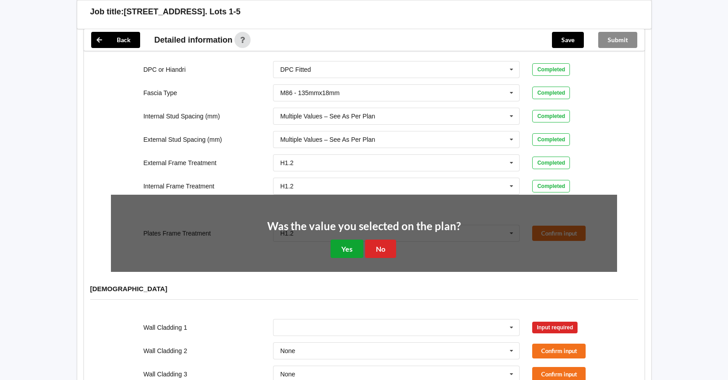
click at [344, 241] on button "Yes" at bounding box center [346, 249] width 33 height 18
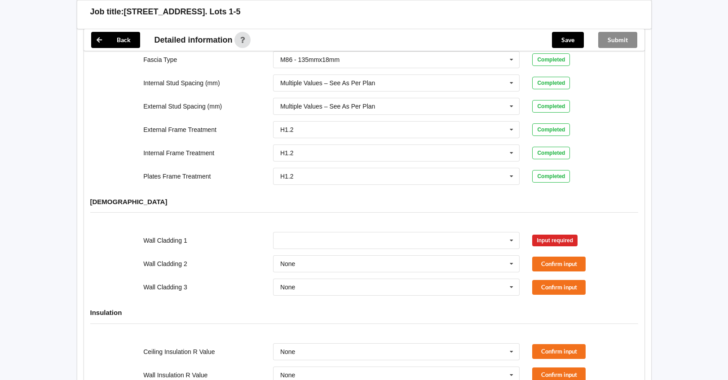
scroll to position [935, 0]
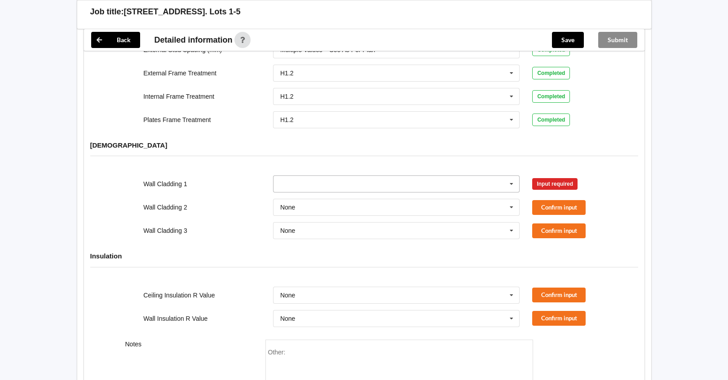
click at [510, 176] on icon at bounding box center [511, 184] width 13 height 17
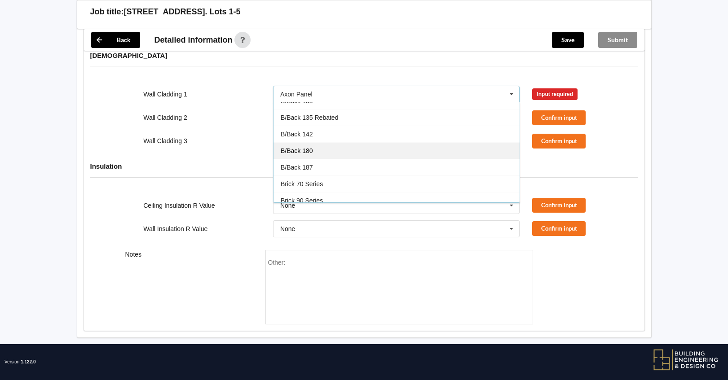
scroll to position [0, 0]
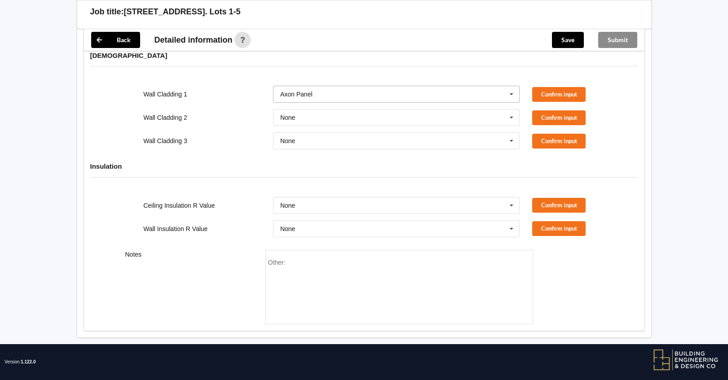
click at [493, 86] on input "text" at bounding box center [397, 94] width 246 height 16
click at [347, 149] on div "Linea 180" at bounding box center [396, 157] width 246 height 17
click at [507, 110] on icon at bounding box center [511, 118] width 13 height 17
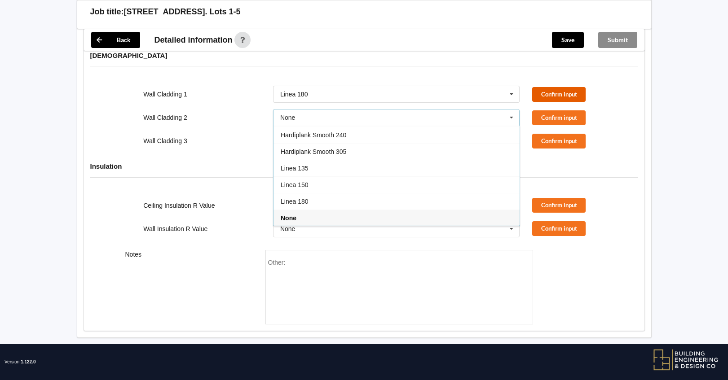
click at [553, 87] on button "Confirm input" at bounding box center [558, 94] width 53 height 15
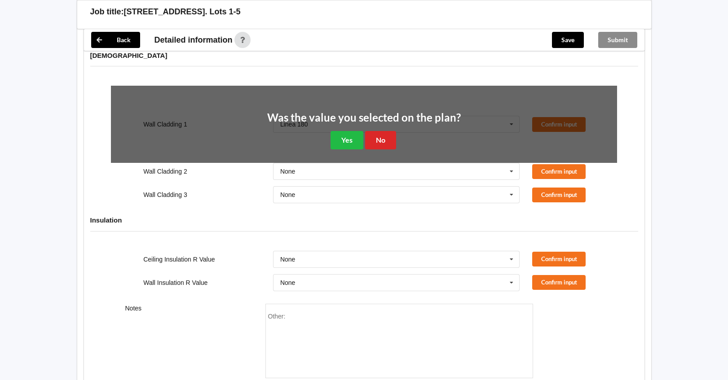
click at [328, 135] on div "Was the value you selected on the plan? Yes No" at bounding box center [363, 130] width 193 height 37
click at [341, 134] on button "Yes" at bounding box center [346, 140] width 33 height 18
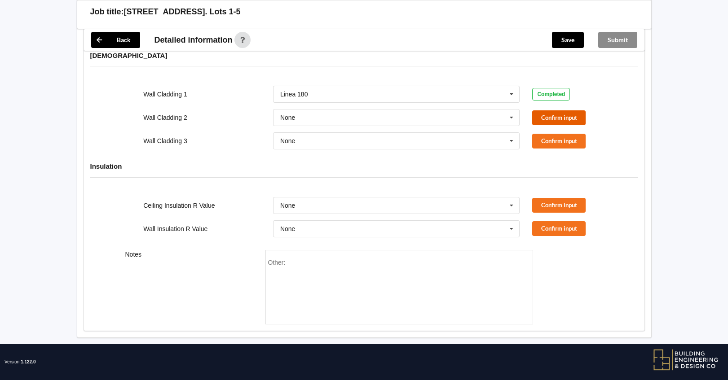
click at [565, 110] on button "Confirm input" at bounding box center [558, 117] width 53 height 15
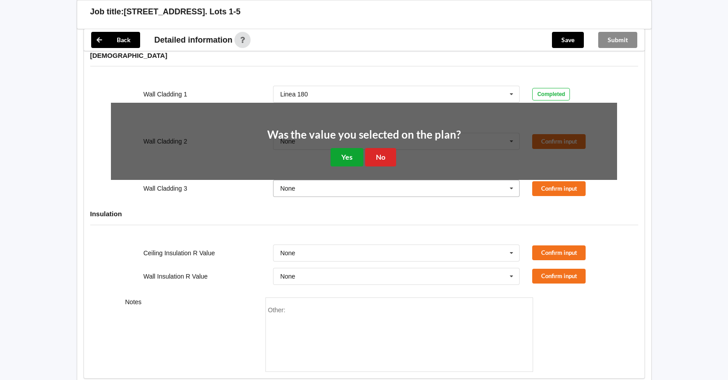
drag, startPoint x: 334, startPoint y: 149, endPoint x: 500, endPoint y: 132, distance: 166.5
click at [340, 148] on button "Yes" at bounding box center [346, 157] width 33 height 18
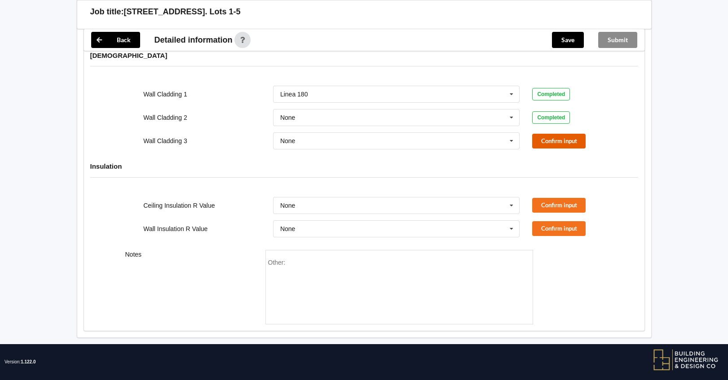
click at [568, 135] on button "Confirm input" at bounding box center [558, 141] width 53 height 15
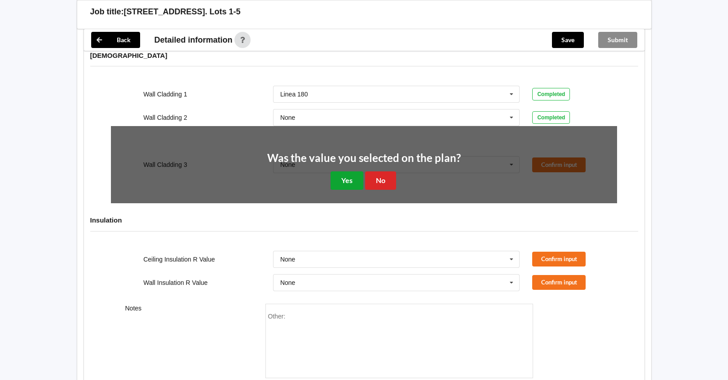
click at [345, 175] on button "Yes" at bounding box center [346, 180] width 33 height 18
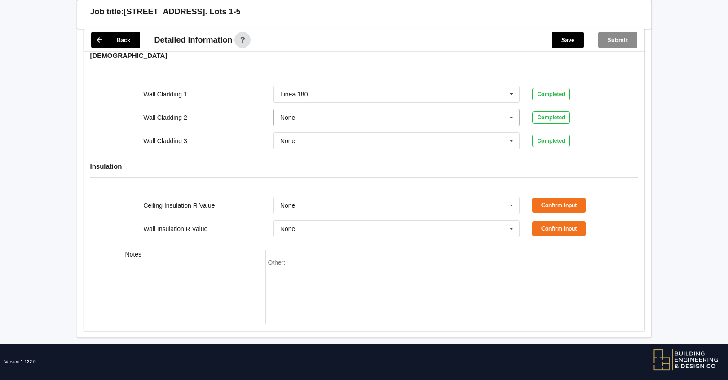
click at [335, 116] on input "text" at bounding box center [397, 118] width 246 height 16
click at [202, 136] on div "Wall Cladding 3" at bounding box center [202, 140] width 130 height 9
click at [332, 200] on input "text" at bounding box center [397, 206] width 246 height 16
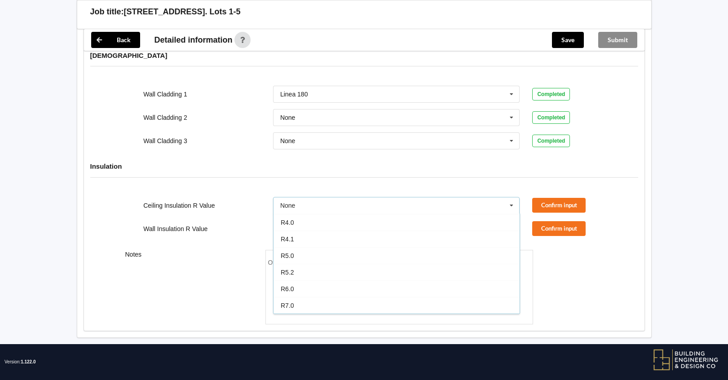
click at [235, 191] on div "Ceiling Insulation R Value None None R1.3 R1.4 R1.5 R1.6 R1.8 R1.9 R2.0 R2.2 R2…" at bounding box center [364, 206] width 518 height 30
click at [314, 221] on input "text" at bounding box center [397, 229] width 246 height 16
click at [571, 198] on button "Confirm input" at bounding box center [558, 205] width 53 height 15
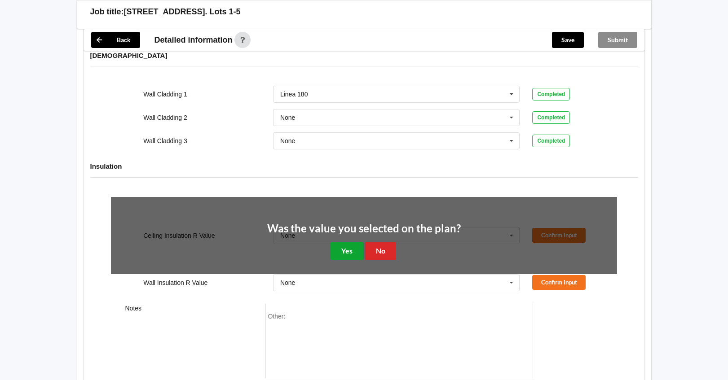
click at [347, 248] on button "Yes" at bounding box center [346, 251] width 33 height 18
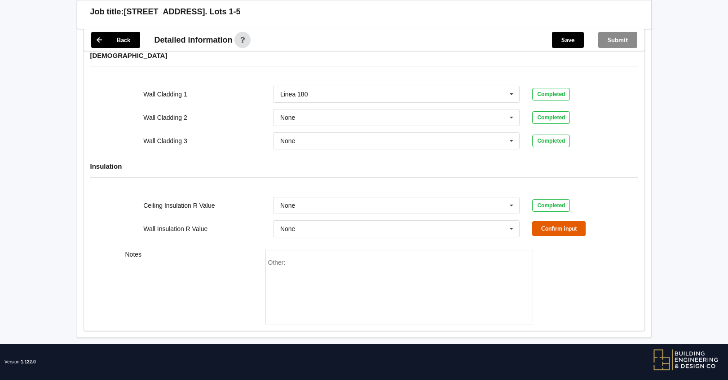
click at [548, 221] on button "Confirm input" at bounding box center [558, 228] width 53 height 15
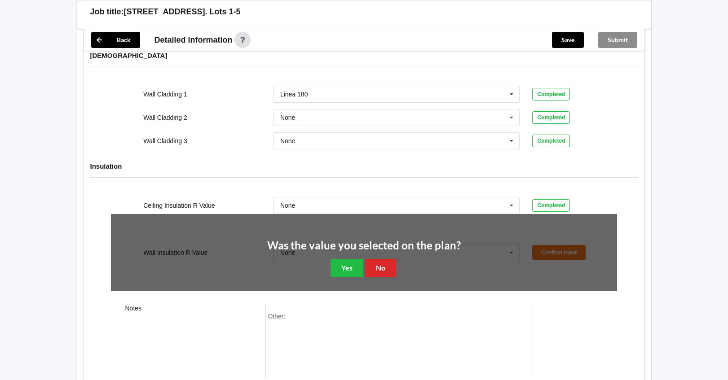
click at [343, 249] on div "Was the value you selected on the plan? Yes No" at bounding box center [363, 258] width 193 height 37
click at [347, 264] on button "Yes" at bounding box center [346, 268] width 33 height 18
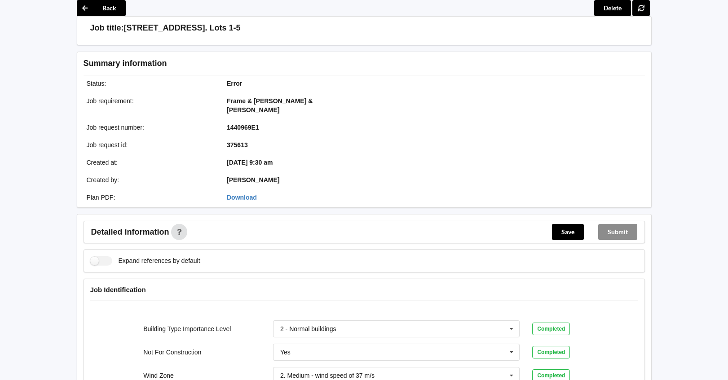
scroll to position [0, 0]
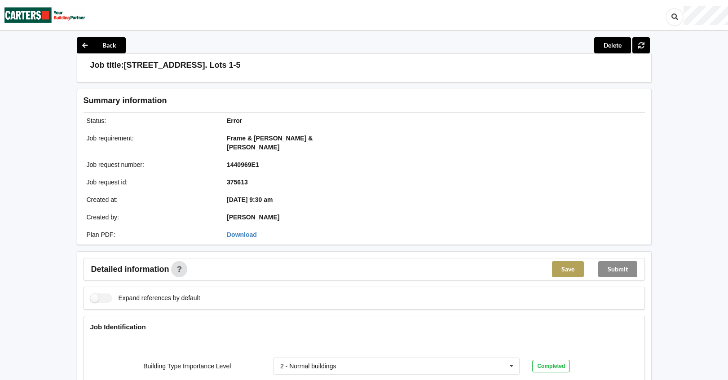
click at [573, 266] on button "Save" at bounding box center [568, 269] width 32 height 16
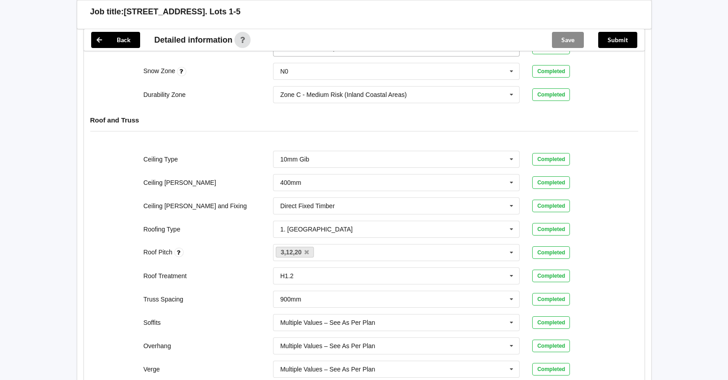
scroll to position [314, 0]
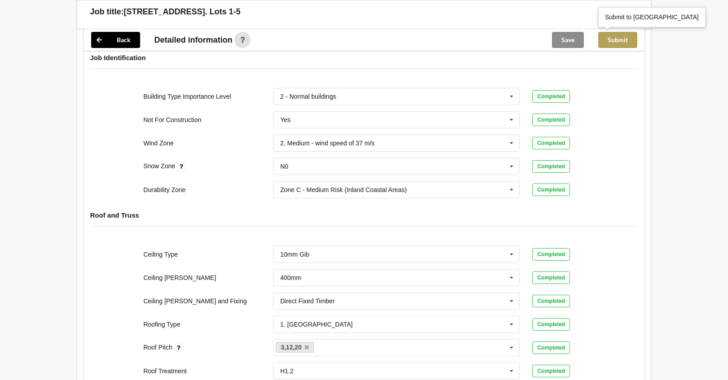
click at [612, 41] on button "Submit" at bounding box center [617, 40] width 39 height 16
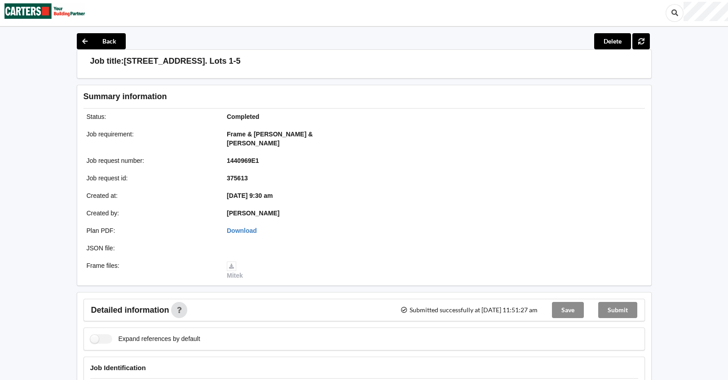
scroll to position [0, 0]
